Goal: Task Accomplishment & Management: Manage account settings

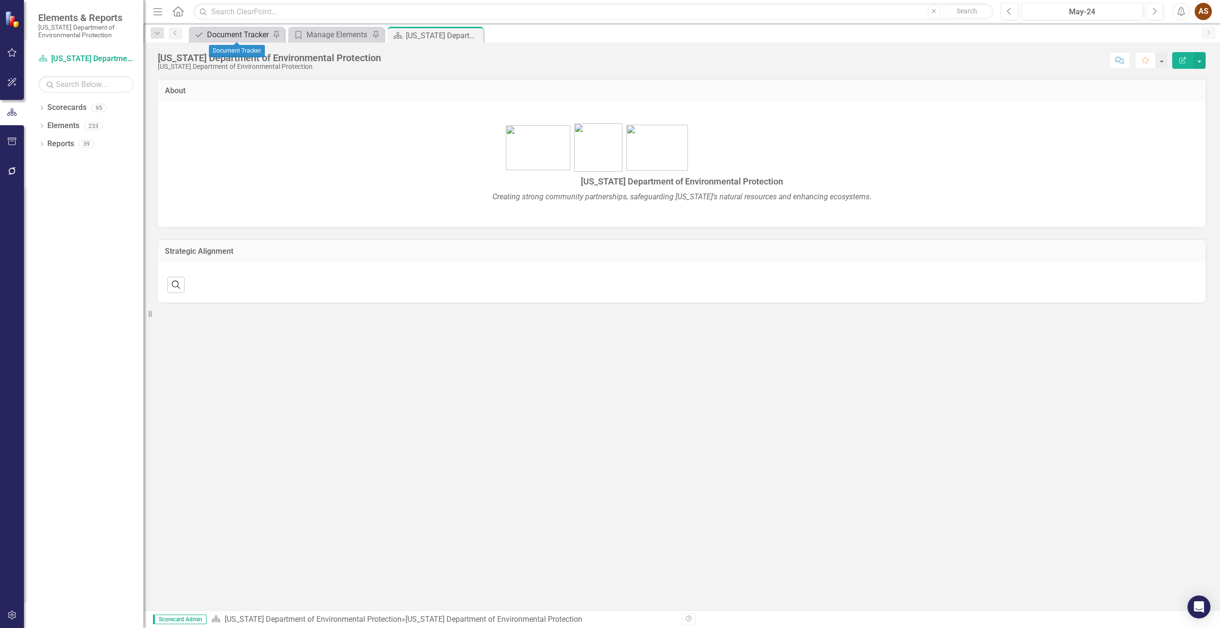
click at [234, 34] on div "Document Tracker" at bounding box center [238, 35] width 63 height 12
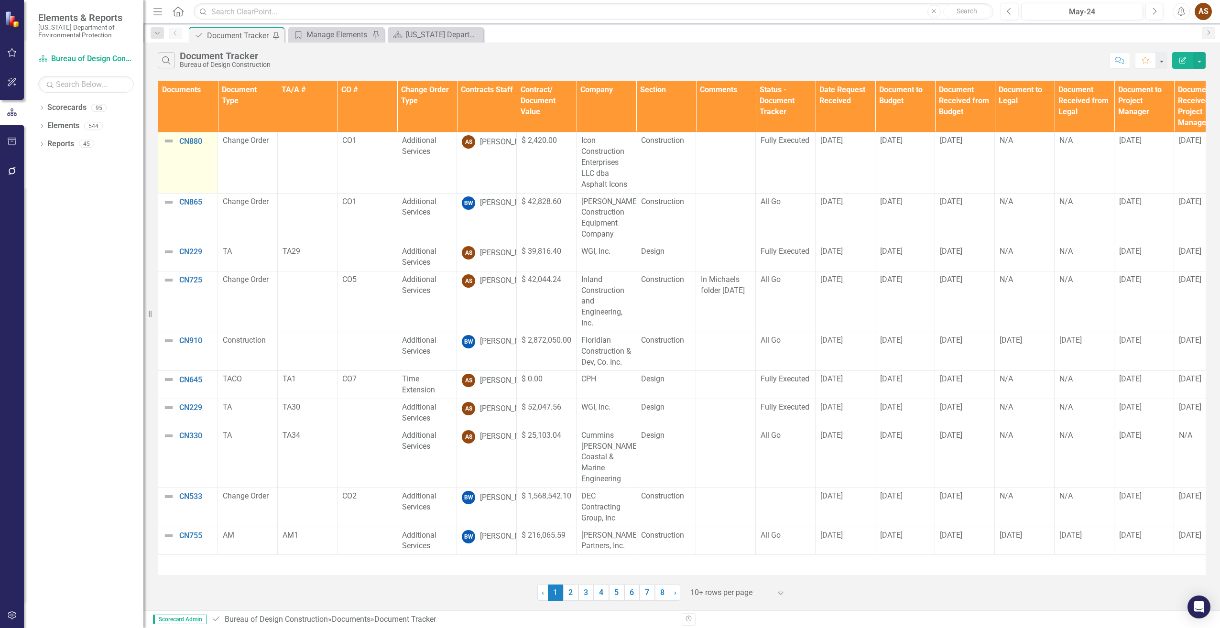
click at [168, 141] on img at bounding box center [168, 140] width 11 height 11
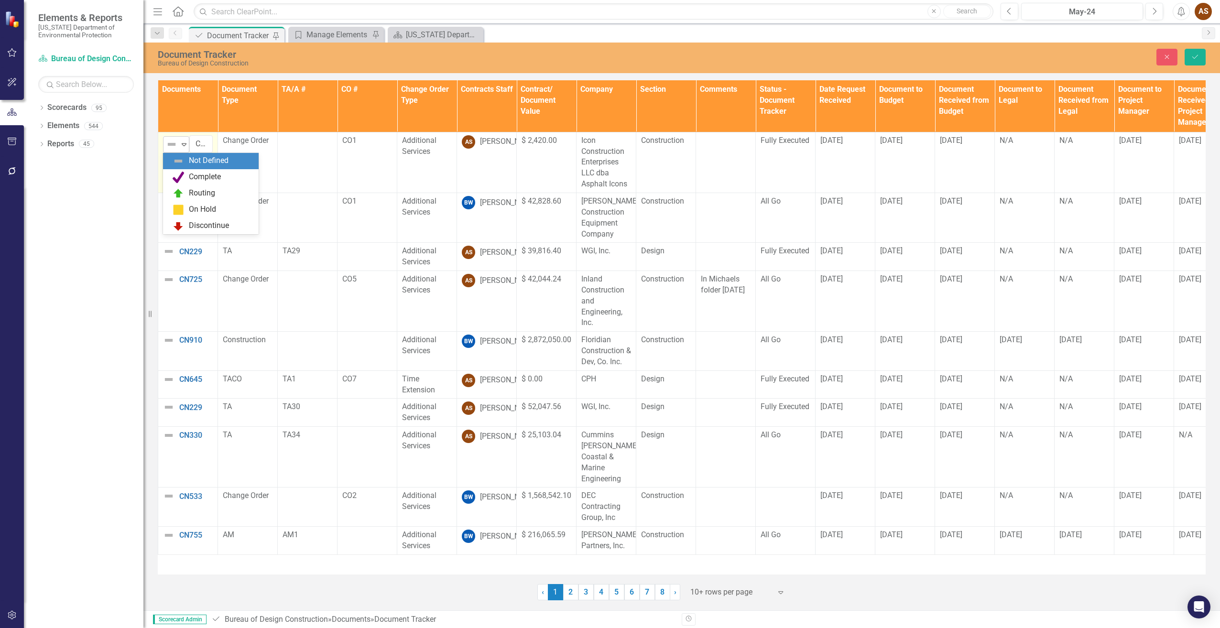
click at [184, 143] on icon "Expand" at bounding box center [184, 145] width 10 height 8
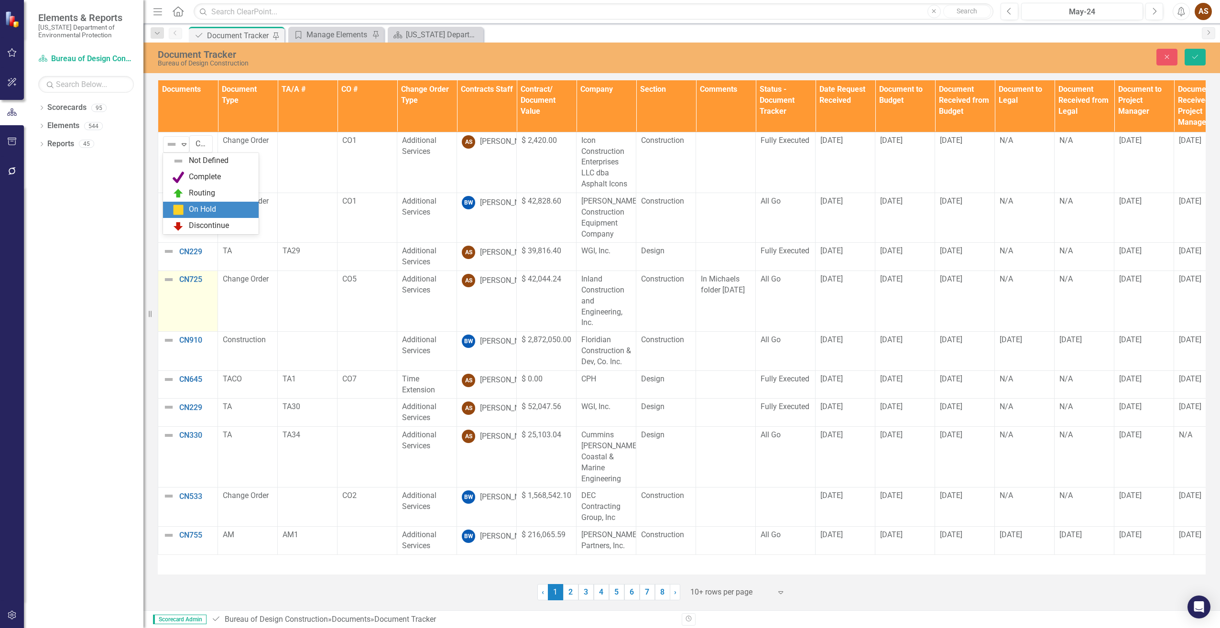
click at [183, 304] on td "CN725 Edit Edit Document Link Open Element" at bounding box center [188, 301] width 60 height 61
click at [168, 277] on img at bounding box center [168, 279] width 11 height 11
click at [180, 284] on icon "Expand" at bounding box center [184, 283] width 10 height 8
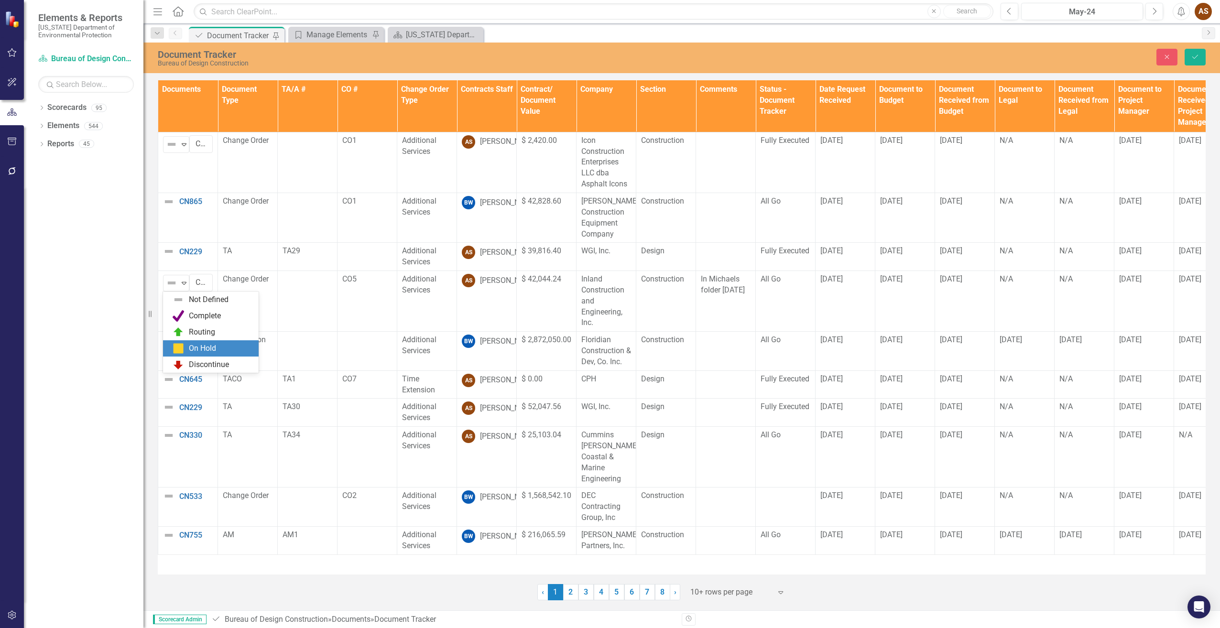
click at [186, 350] on div "On Hold" at bounding box center [213, 348] width 80 height 11
click at [1192, 56] on icon "Save" at bounding box center [1195, 57] width 9 height 7
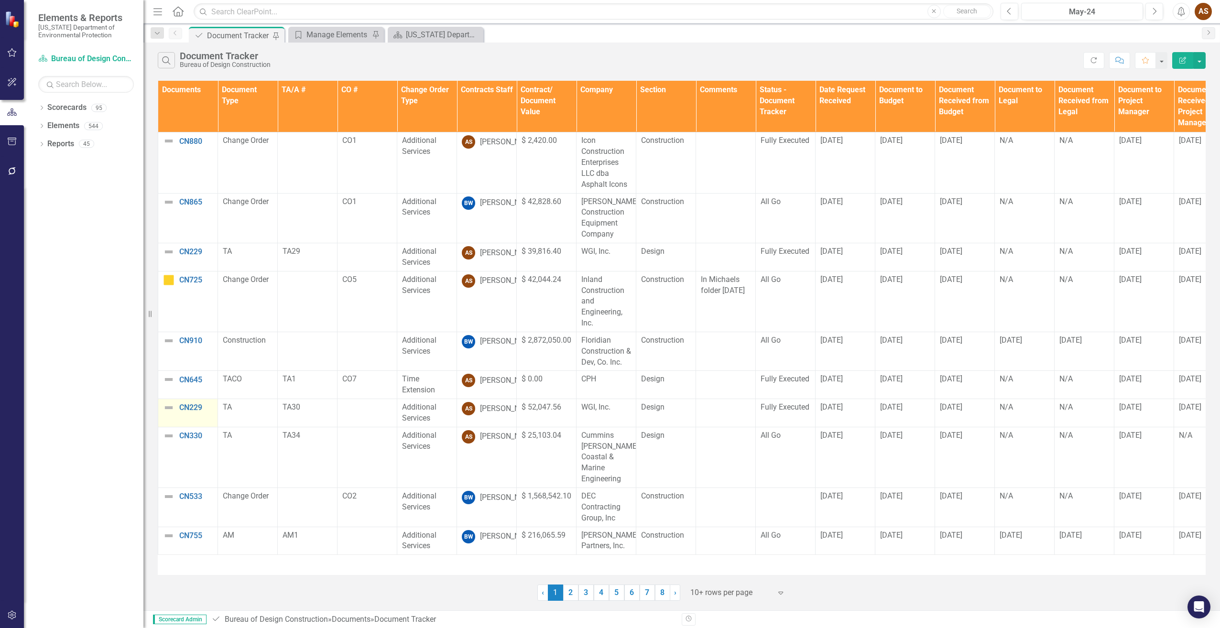
click at [167, 406] on img at bounding box center [168, 407] width 11 height 11
click at [167, 407] on img at bounding box center [168, 407] width 11 height 11
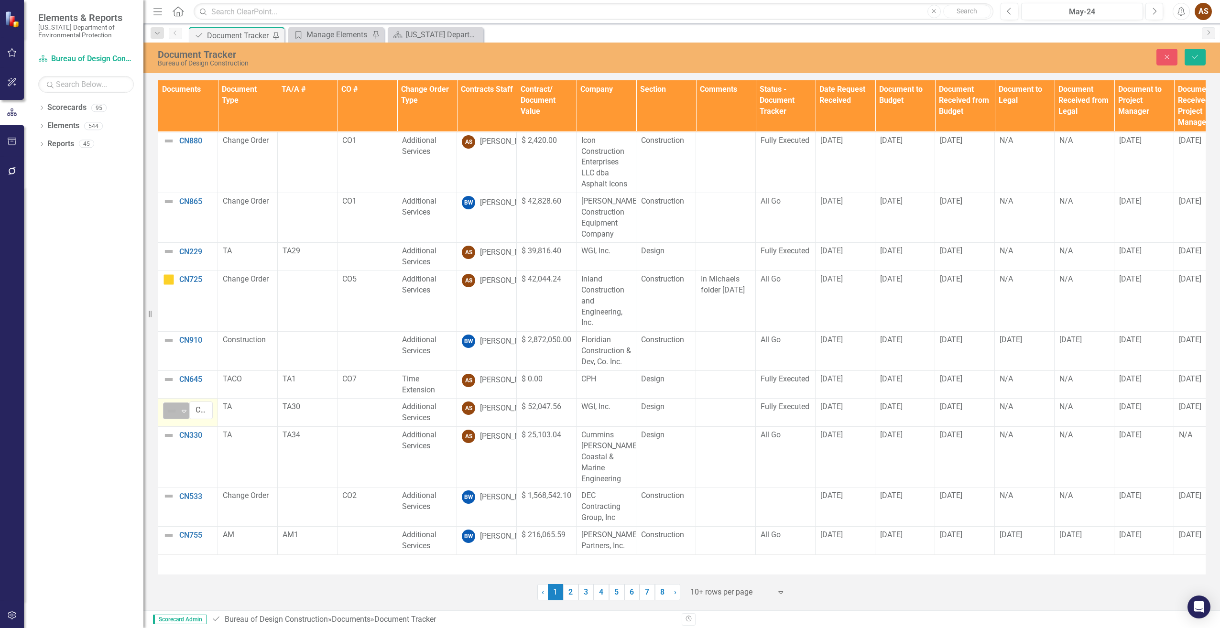
click at [181, 411] on icon "Expand" at bounding box center [184, 411] width 10 height 8
click at [199, 446] on div "Complete" at bounding box center [205, 443] width 32 height 11
click at [169, 383] on img at bounding box center [168, 379] width 11 height 11
click at [183, 381] on icon "Expand" at bounding box center [184, 383] width 10 height 8
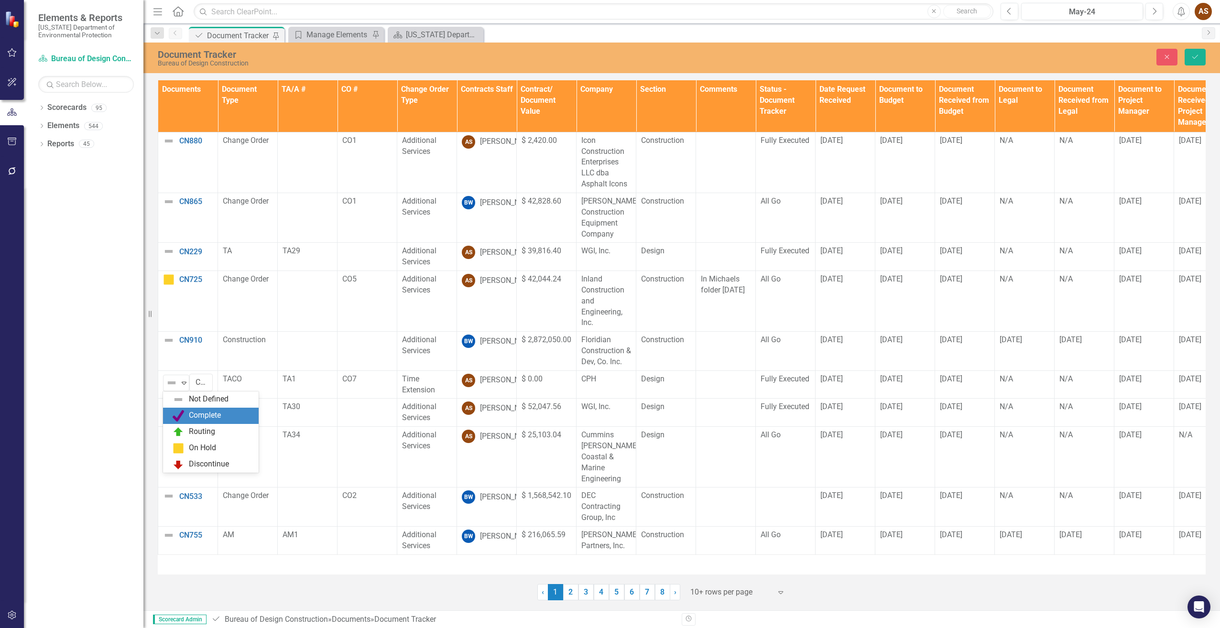
click at [194, 412] on div "Complete" at bounding box center [205, 415] width 32 height 11
click at [1197, 59] on icon "Save" at bounding box center [1195, 57] width 9 height 7
